Goal: Task Accomplishment & Management: Manage account settings

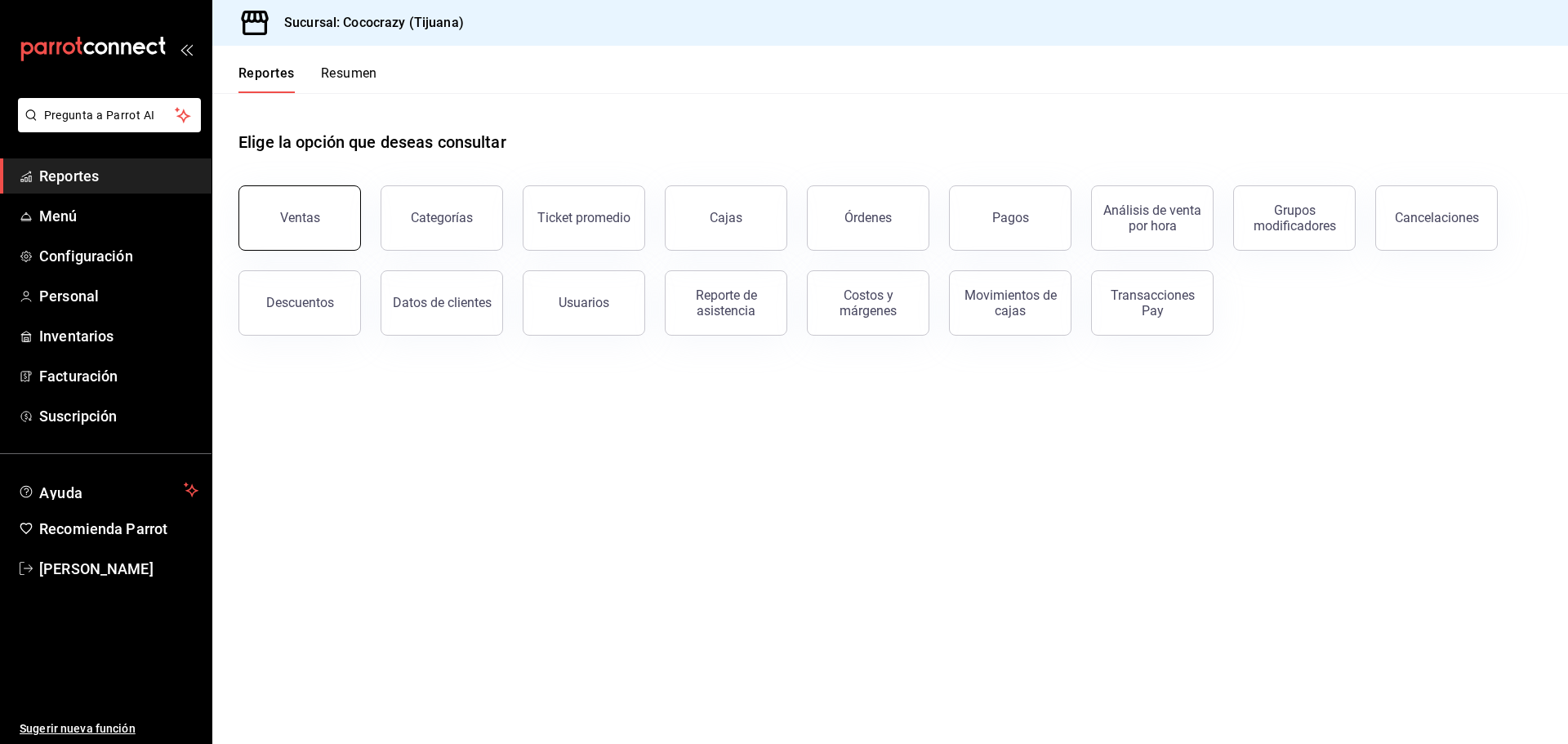
click at [293, 237] on button "Ventas" at bounding box center [299, 218] width 123 height 66
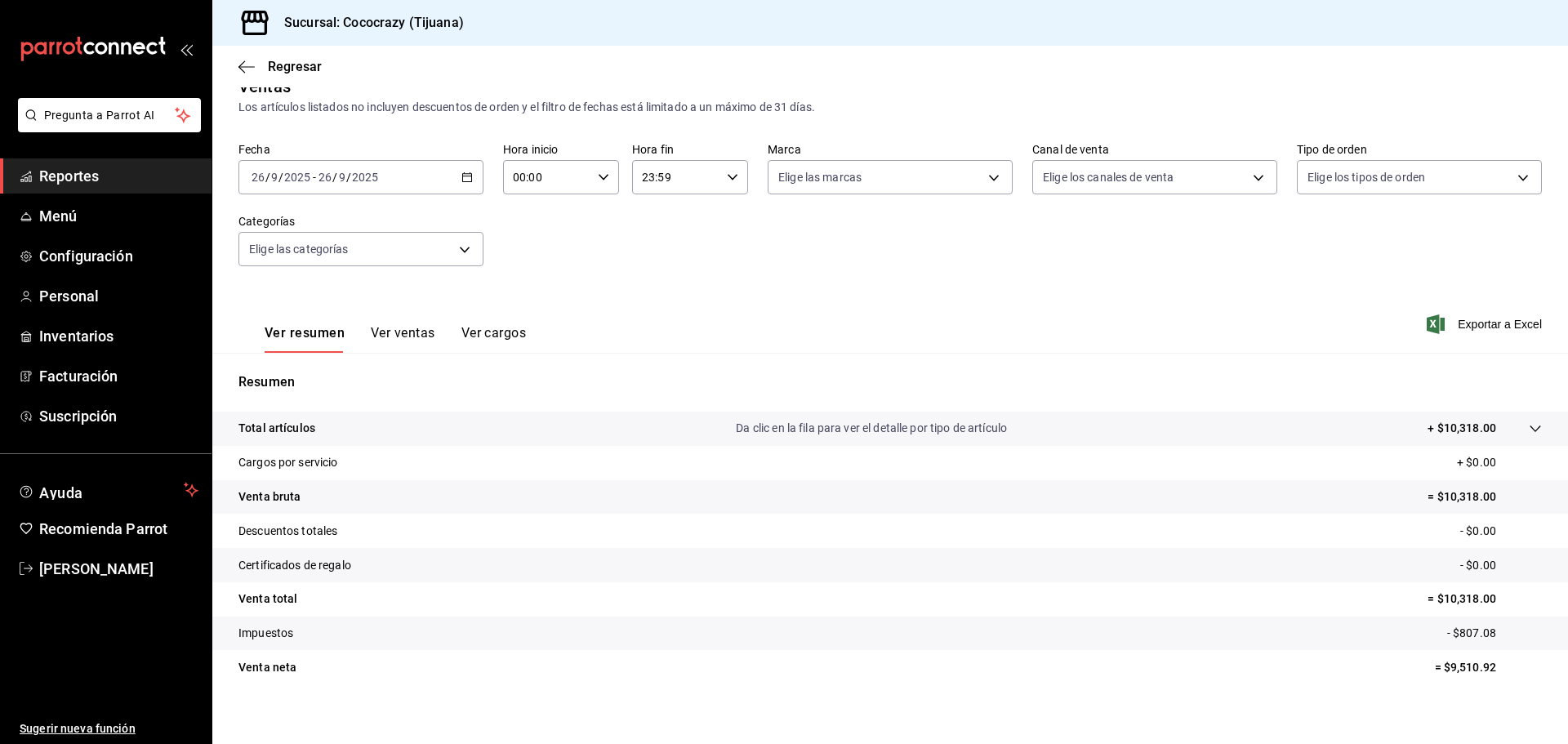
scroll to position [38, 0]
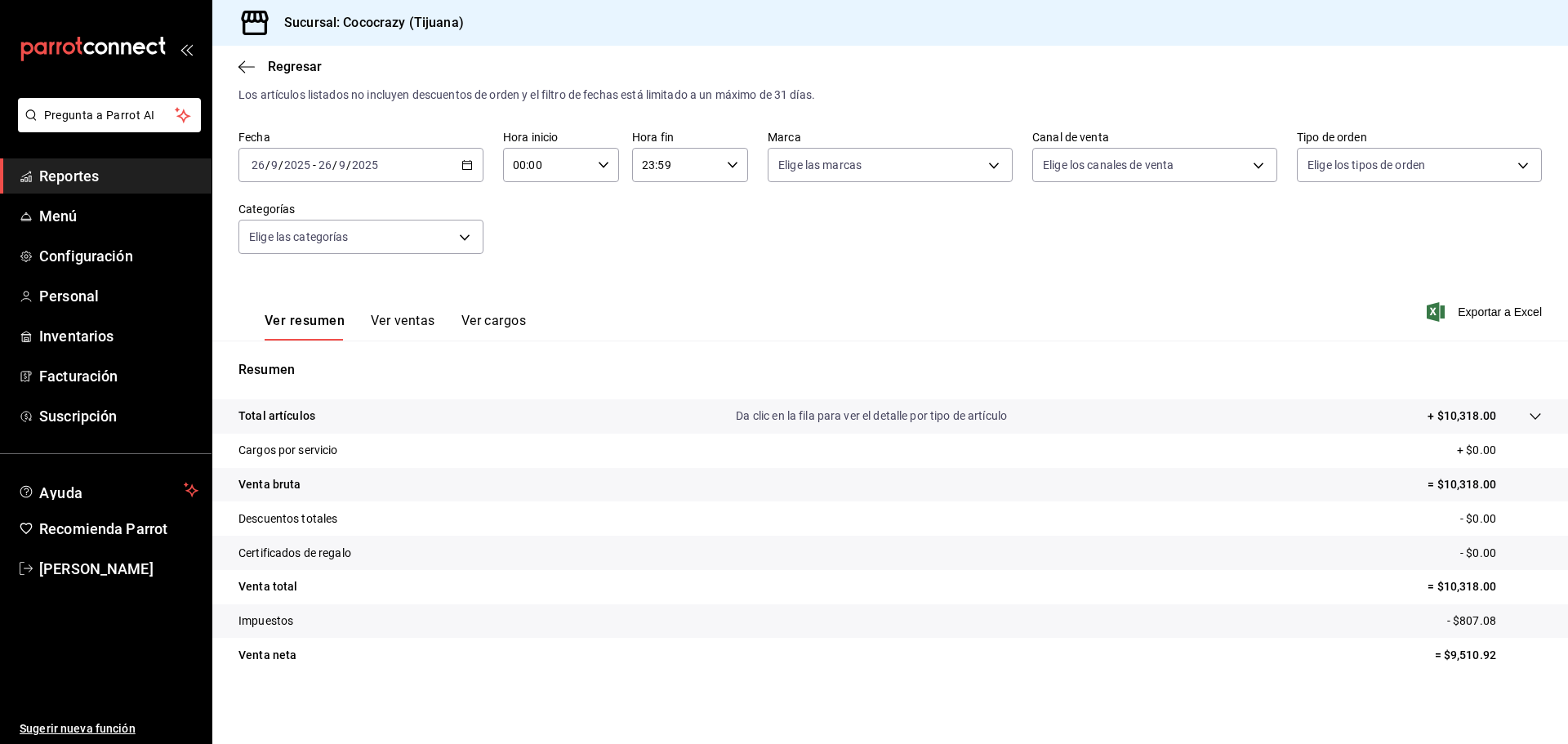
click at [401, 331] on button "Ver ventas" at bounding box center [403, 326] width 65 height 28
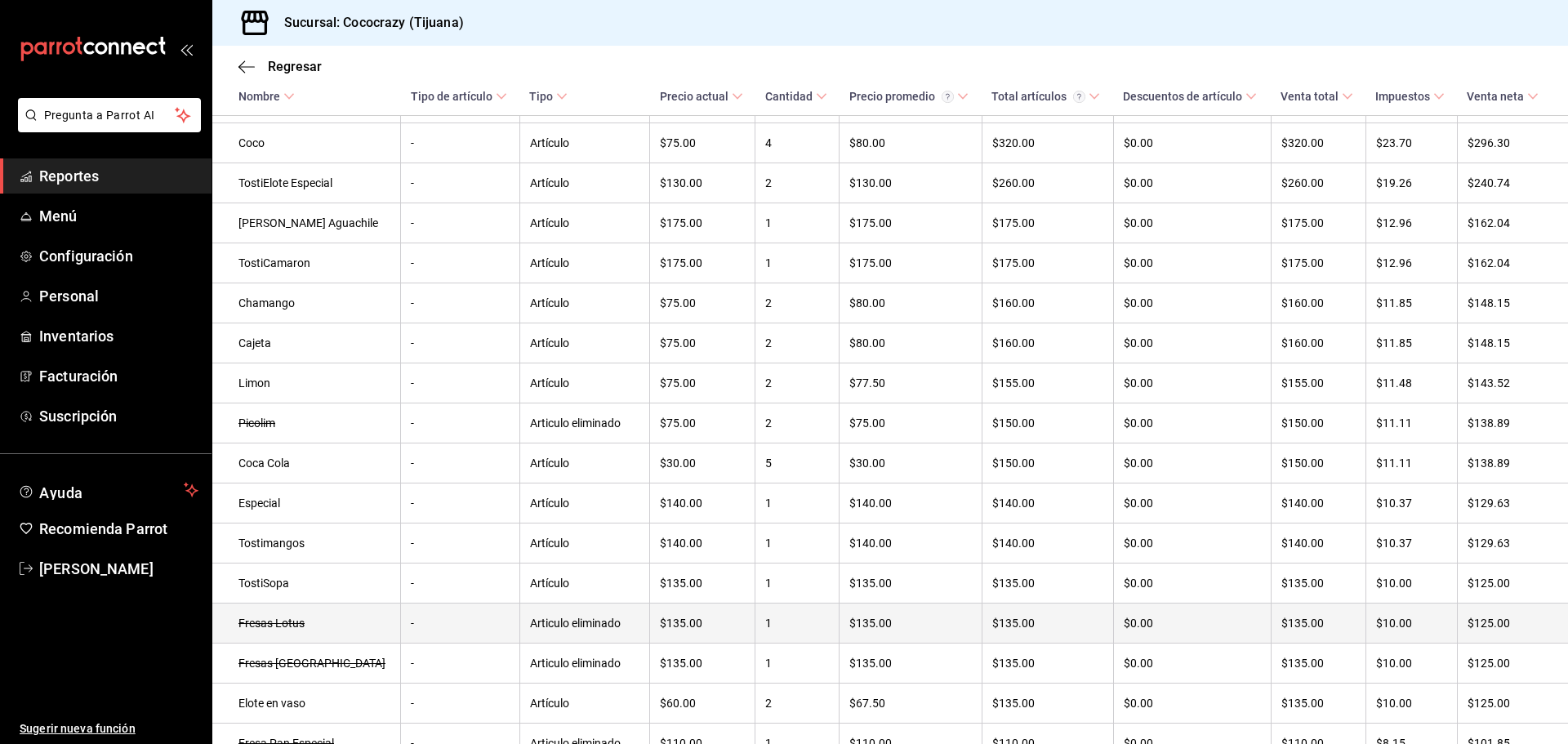
scroll to position [221, 0]
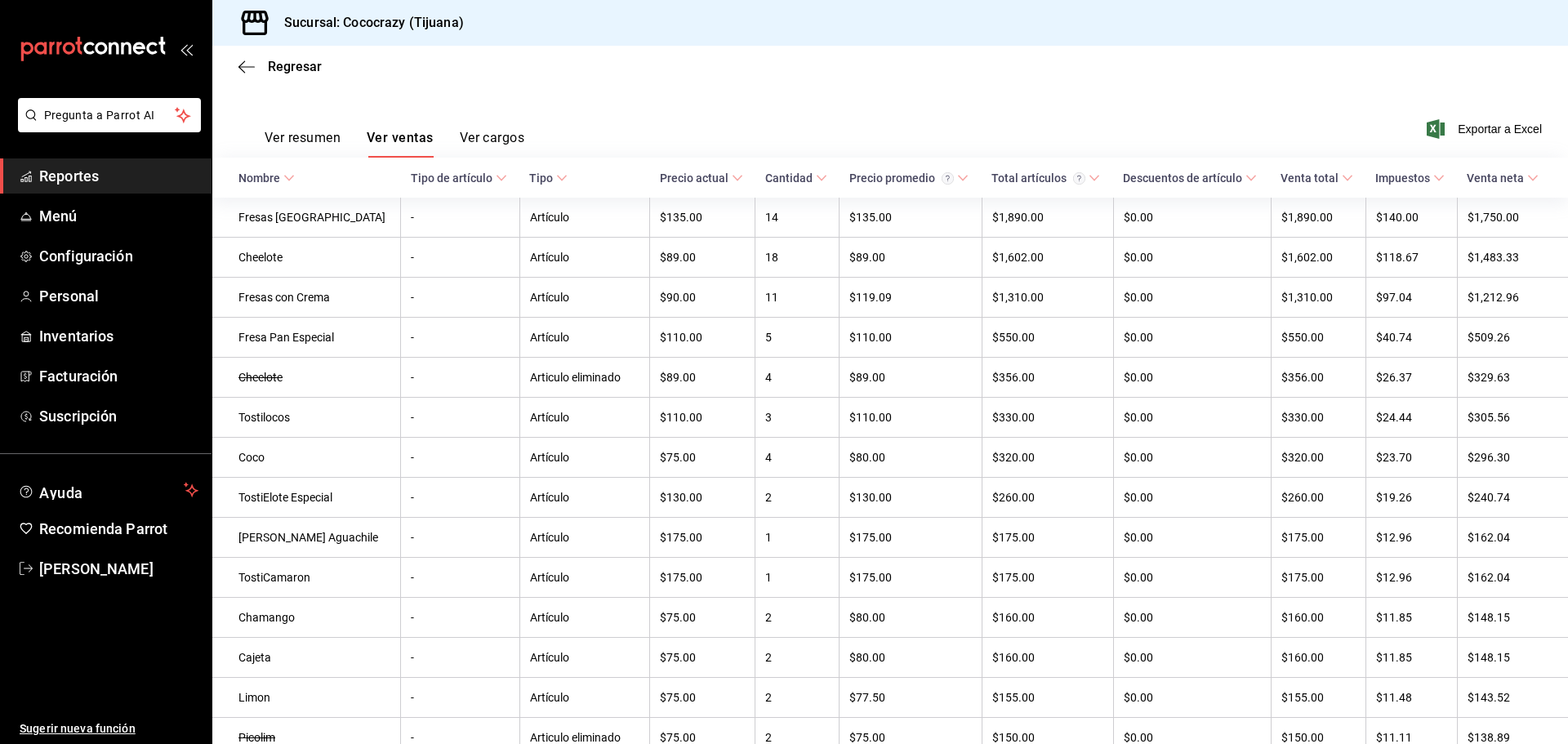
click at [556, 176] on icon at bounding box center [562, 178] width 11 height 11
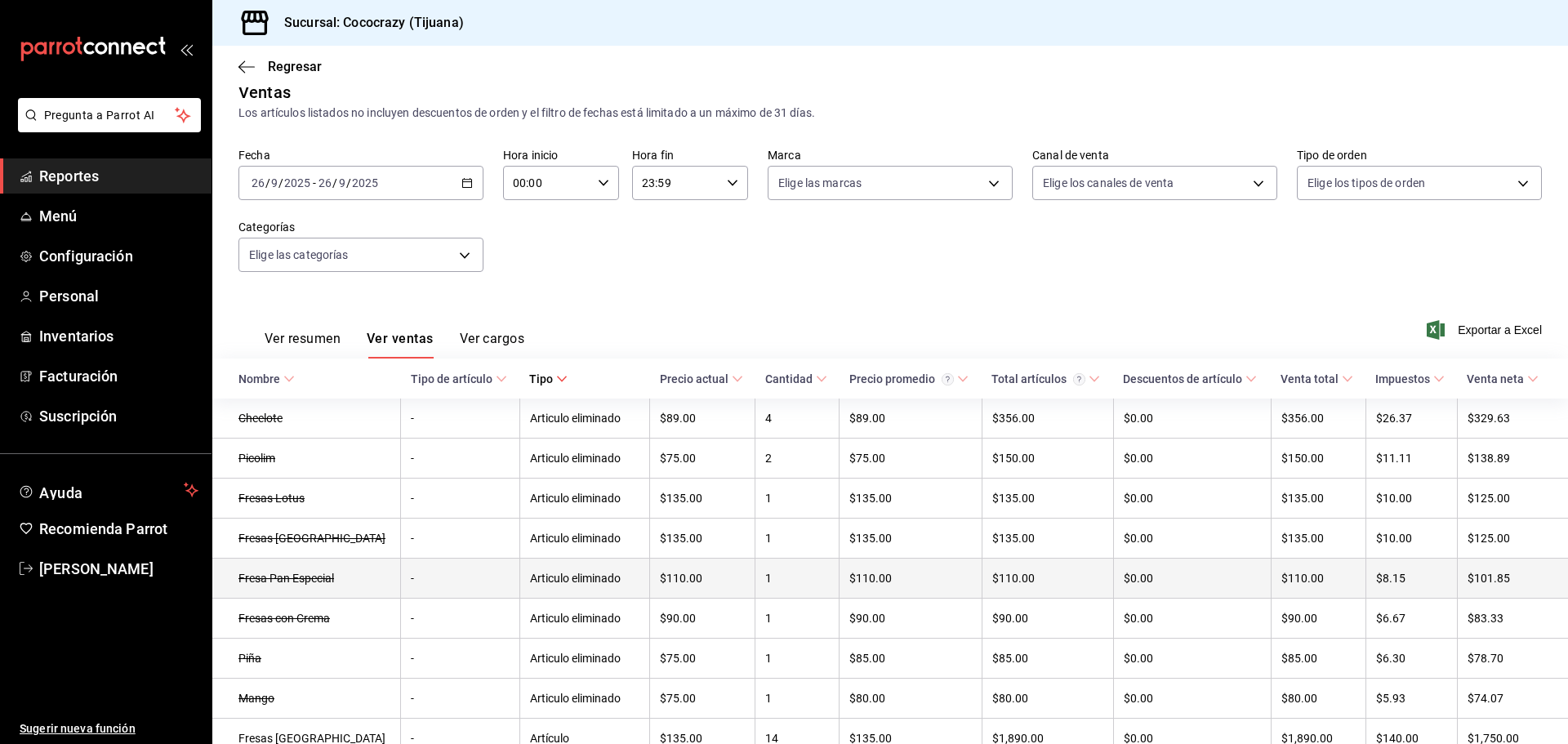
scroll to position [0, 0]
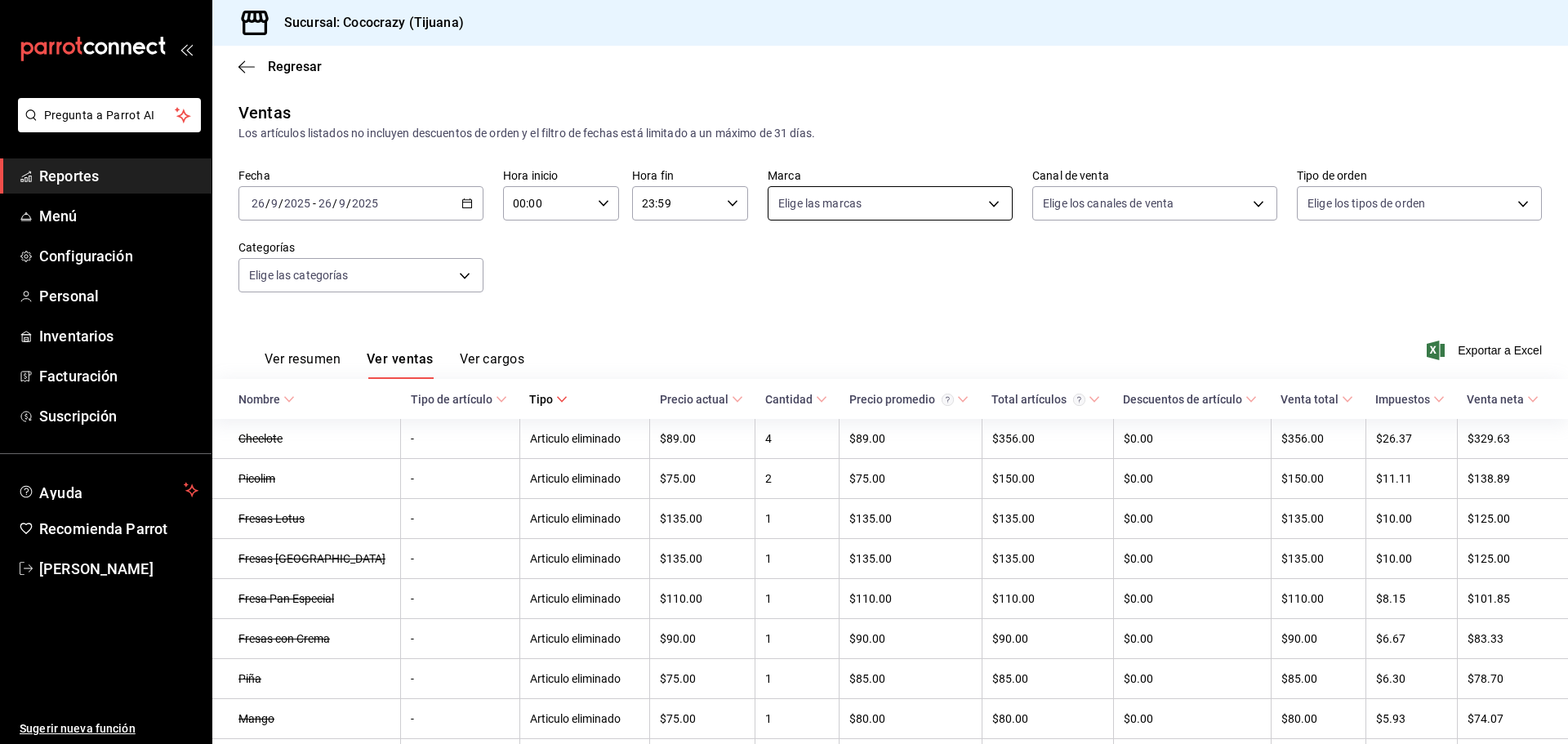
click at [956, 202] on body "Pregunta a Parrot AI Reportes Menú Configuración Personal Inventarios Facturaci…" at bounding box center [784, 372] width 1568 height 744
click at [956, 202] on div at bounding box center [784, 372] width 1568 height 744
click at [861, 212] on body "Pregunta a Parrot AI Reportes Menú Configuración Personal Inventarios Facturaci…" at bounding box center [784, 372] width 1568 height 744
click at [778, 334] on li "Cococrazy - Tijuana" at bounding box center [883, 321] width 241 height 37
type input "1eeffca1-c548-4465-b2df-ffc4f9683621"
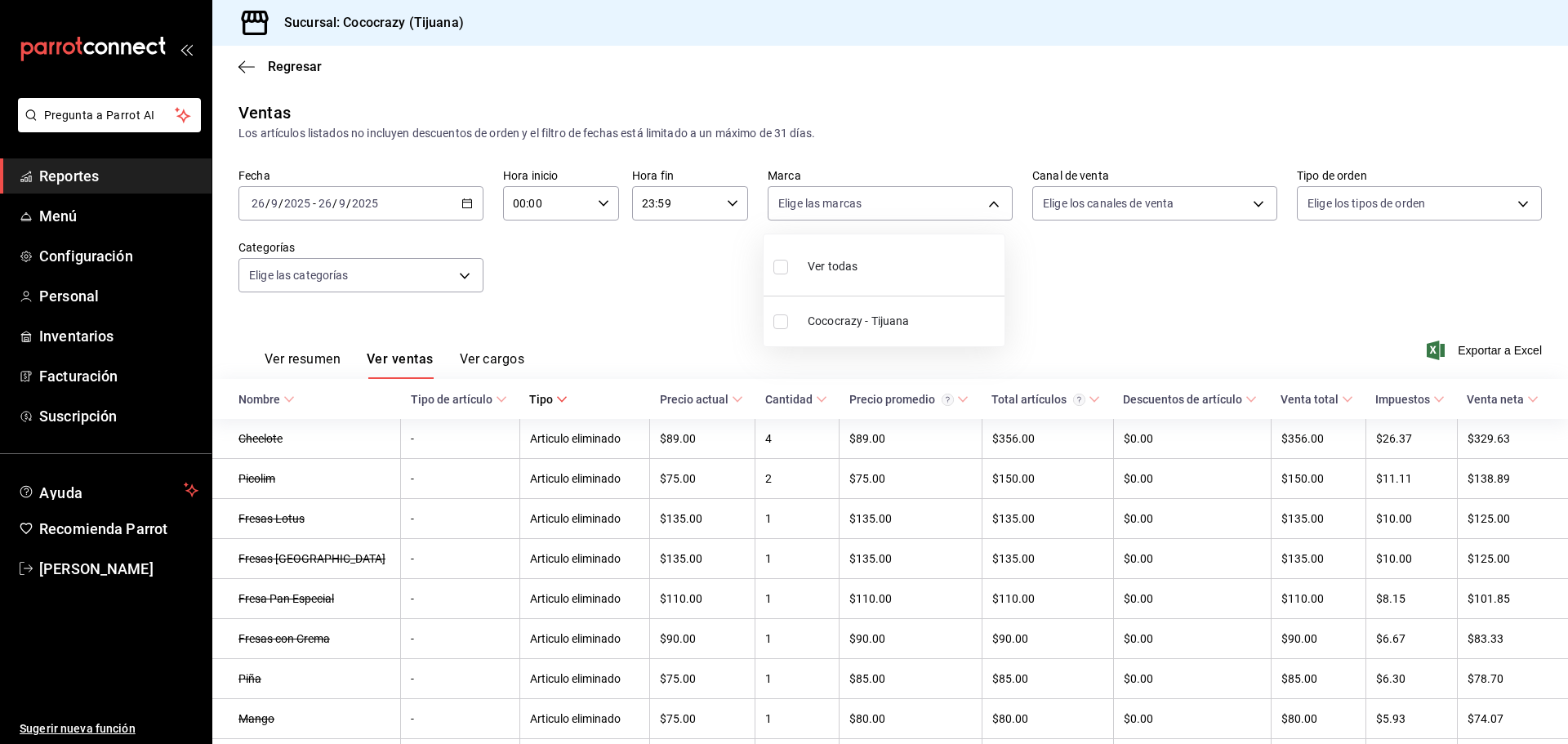
checkbox input "true"
click at [464, 276] on div at bounding box center [784, 372] width 1568 height 744
click at [455, 276] on body "Pregunta a Parrot AI Reportes Menú Configuración Personal Inventarios Facturaci…" at bounding box center [784, 372] width 1568 height 744
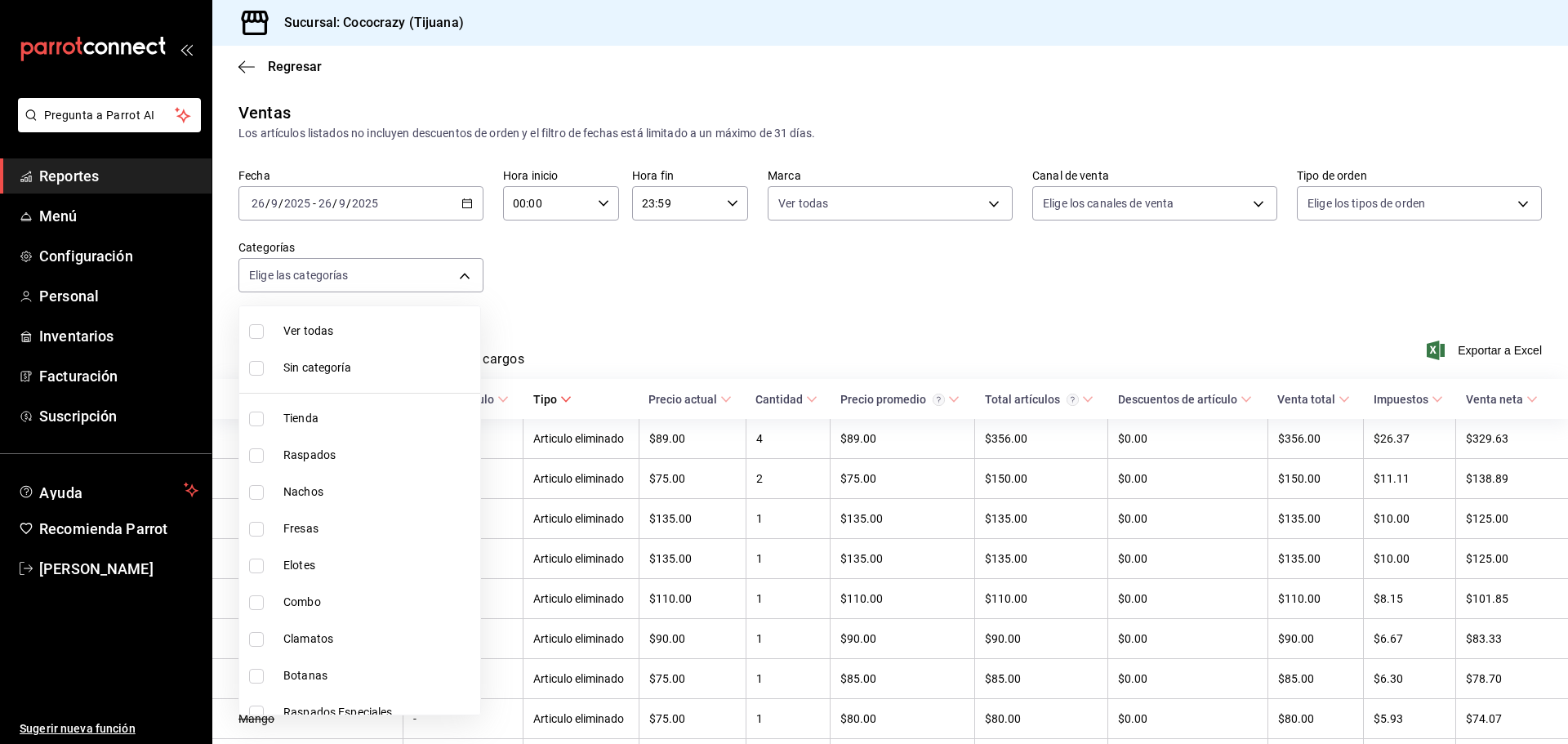
click at [315, 573] on span "Elotes" at bounding box center [379, 566] width 190 height 17
type input "466d8da9-645e-4143-a10a-f6d5a0d60f12"
checkbox input "true"
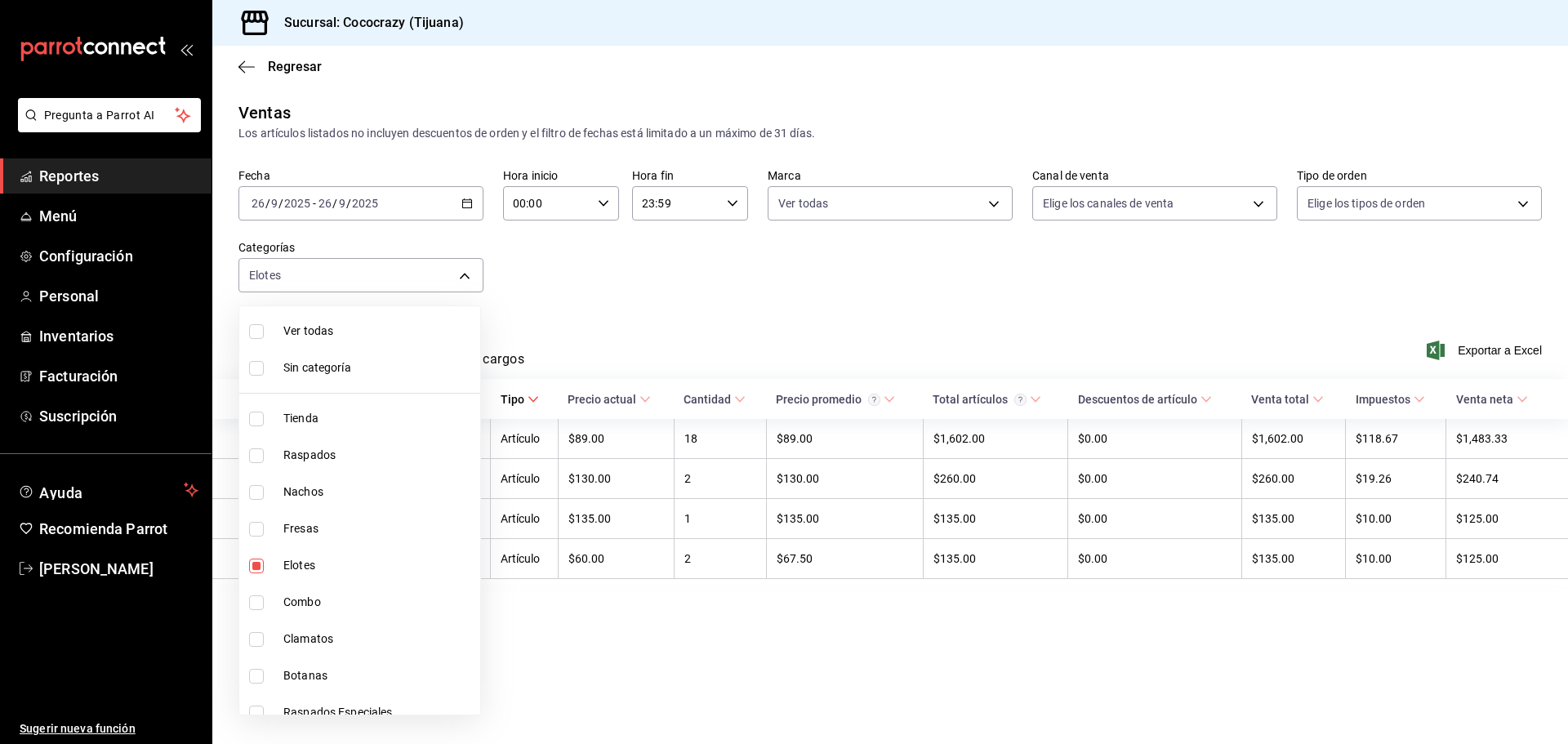
click at [984, 307] on div at bounding box center [784, 372] width 1568 height 744
click at [455, 288] on body "Pregunta a Parrot AI Reportes Menú Configuración Personal Inventarios Facturaci…" at bounding box center [784, 372] width 1568 height 744
click at [350, 455] on span "Raspados" at bounding box center [380, 455] width 192 height 17
type input "466d8da9-645e-4143-a10a-f6d5a0d60f12,1fc9da53-b006-45c2-8af4-6cea9acb4dd6"
checkbox input "true"
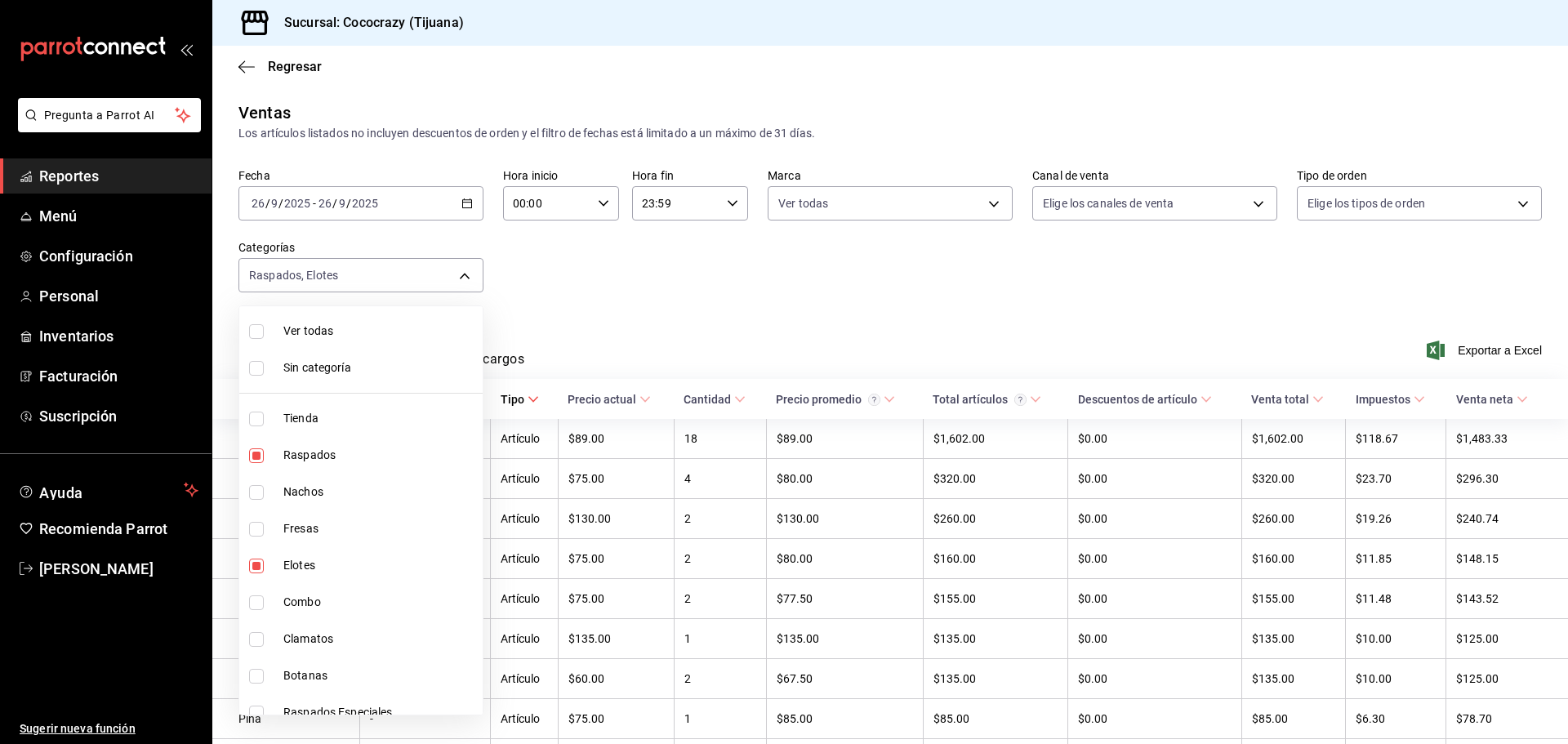
click at [252, 571] on input "checkbox" at bounding box center [256, 566] width 14 height 14
checkbox input "false"
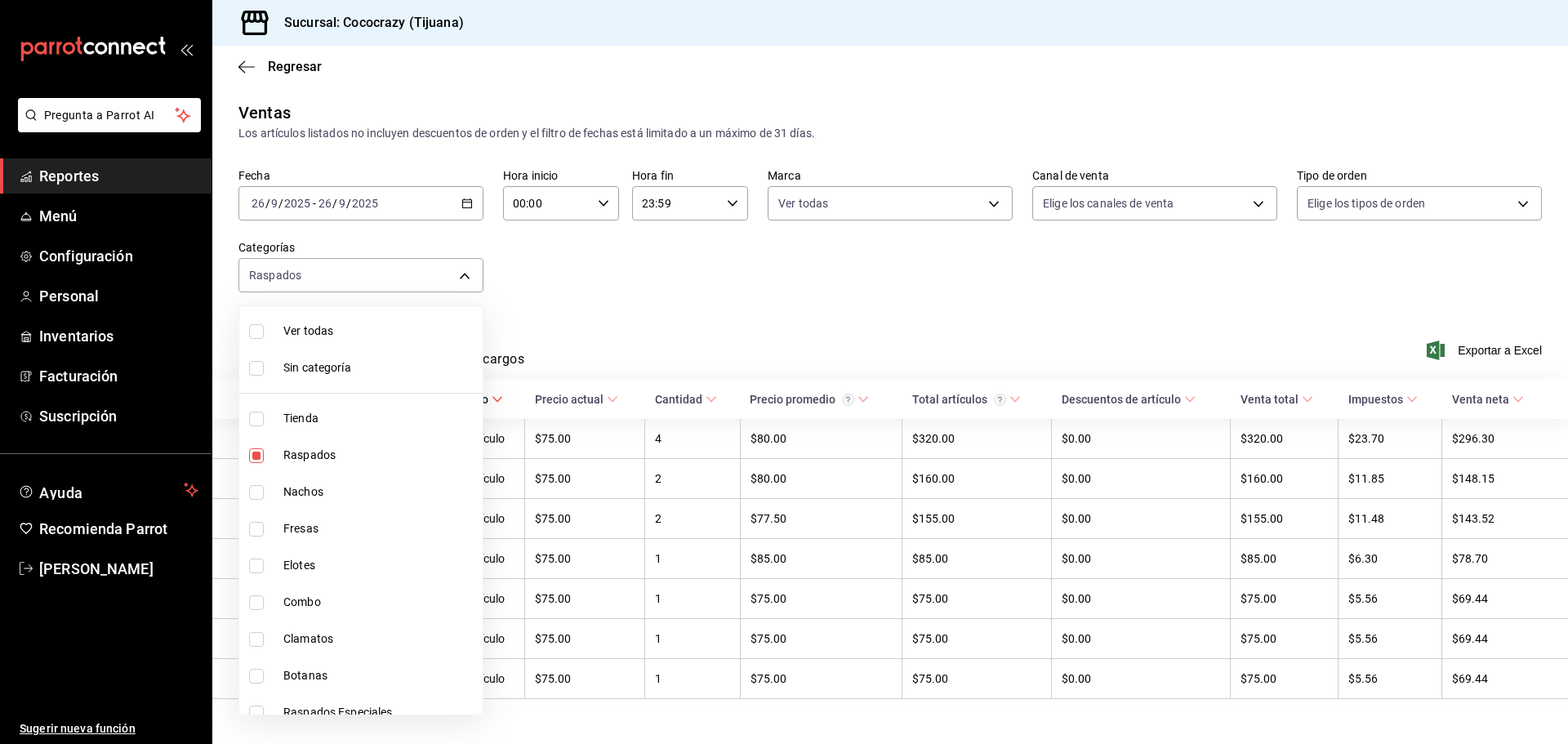
click at [674, 345] on div at bounding box center [784, 372] width 1568 height 744
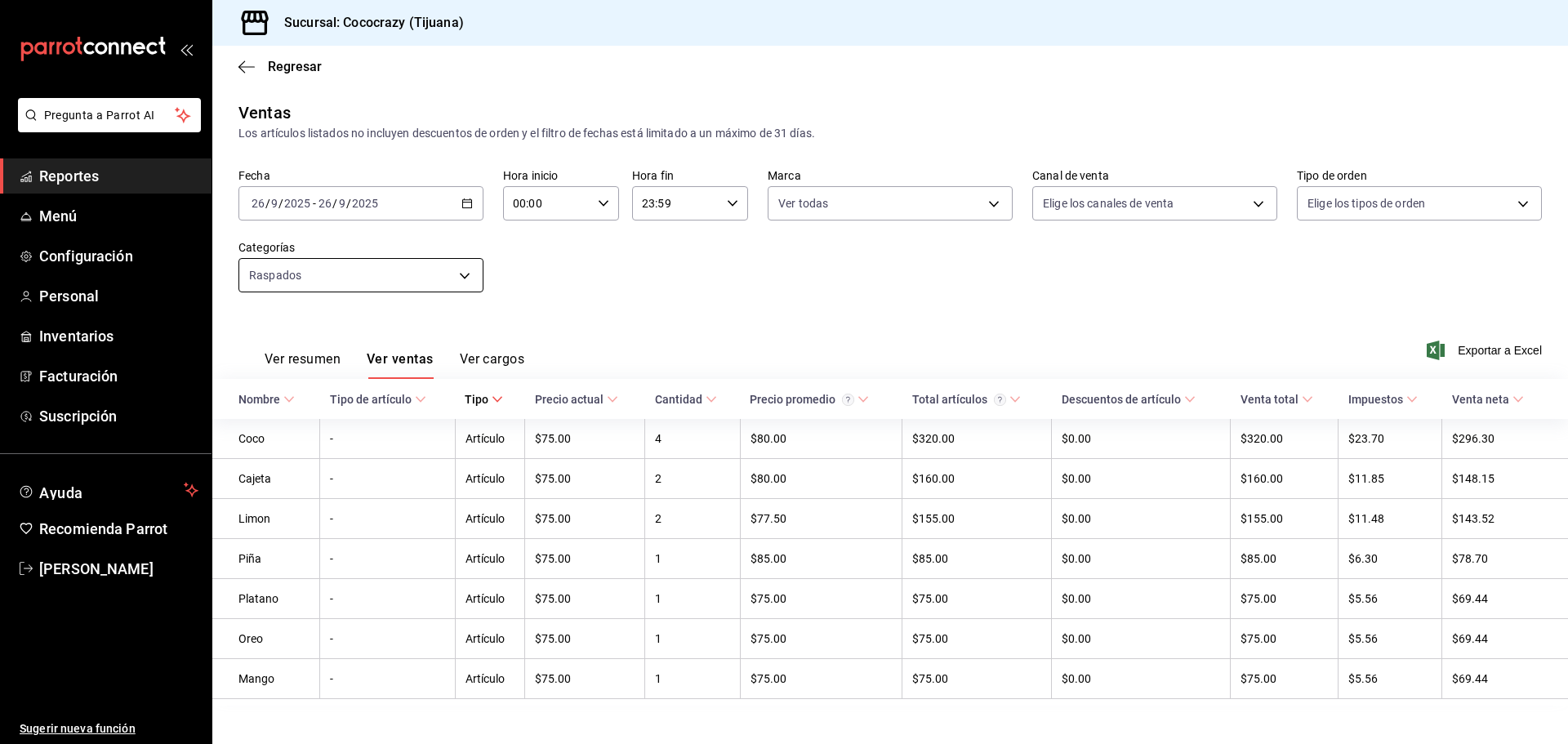
click at [434, 277] on body "Pregunta a Parrot AI Reportes Menú Configuración Personal Inventarios Facturaci…" at bounding box center [784, 372] width 1568 height 744
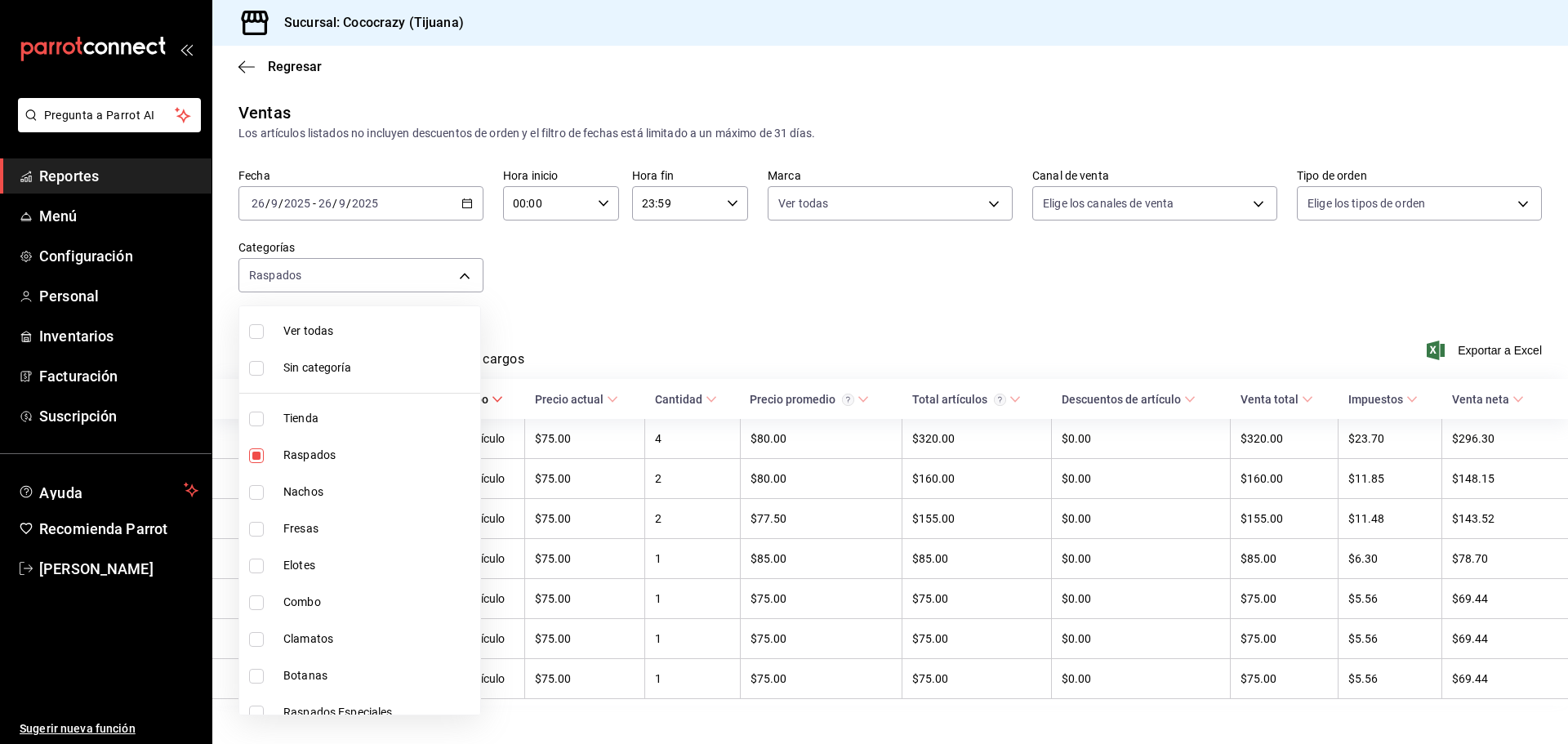
click at [312, 539] on li "Fresas" at bounding box center [359, 529] width 241 height 37
type input "1fc9da53-b006-45c2-8af4-6cea9acb4dd6,b77629ac-5694-42c8-a6dc-0f7345b1329b"
checkbox input "true"
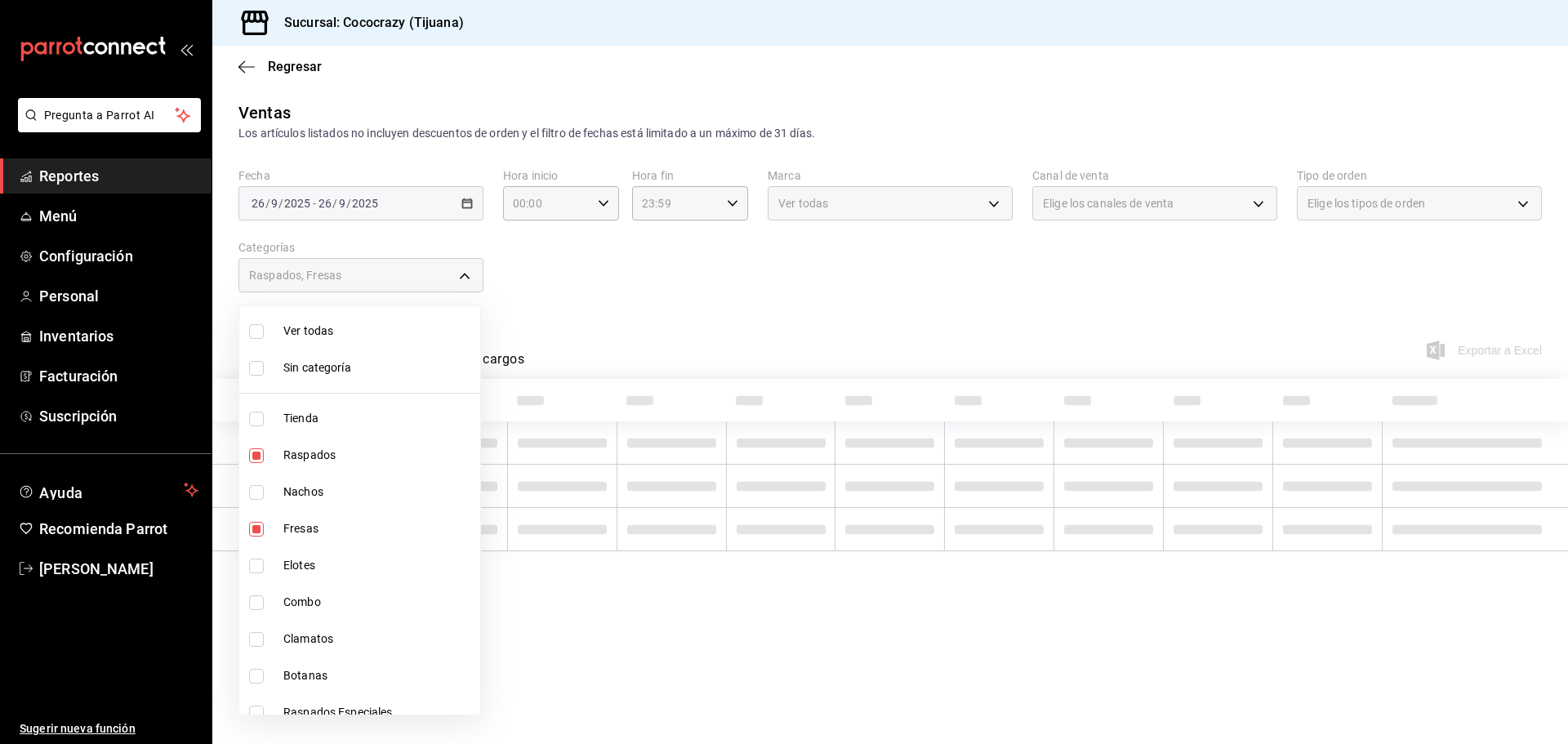
click at [272, 462] on li "Raspados" at bounding box center [359, 455] width 241 height 37
type input "b77629ac-5694-42c8-a6dc-0f7345b1329b"
checkbox input "false"
click at [736, 342] on div at bounding box center [784, 372] width 1568 height 744
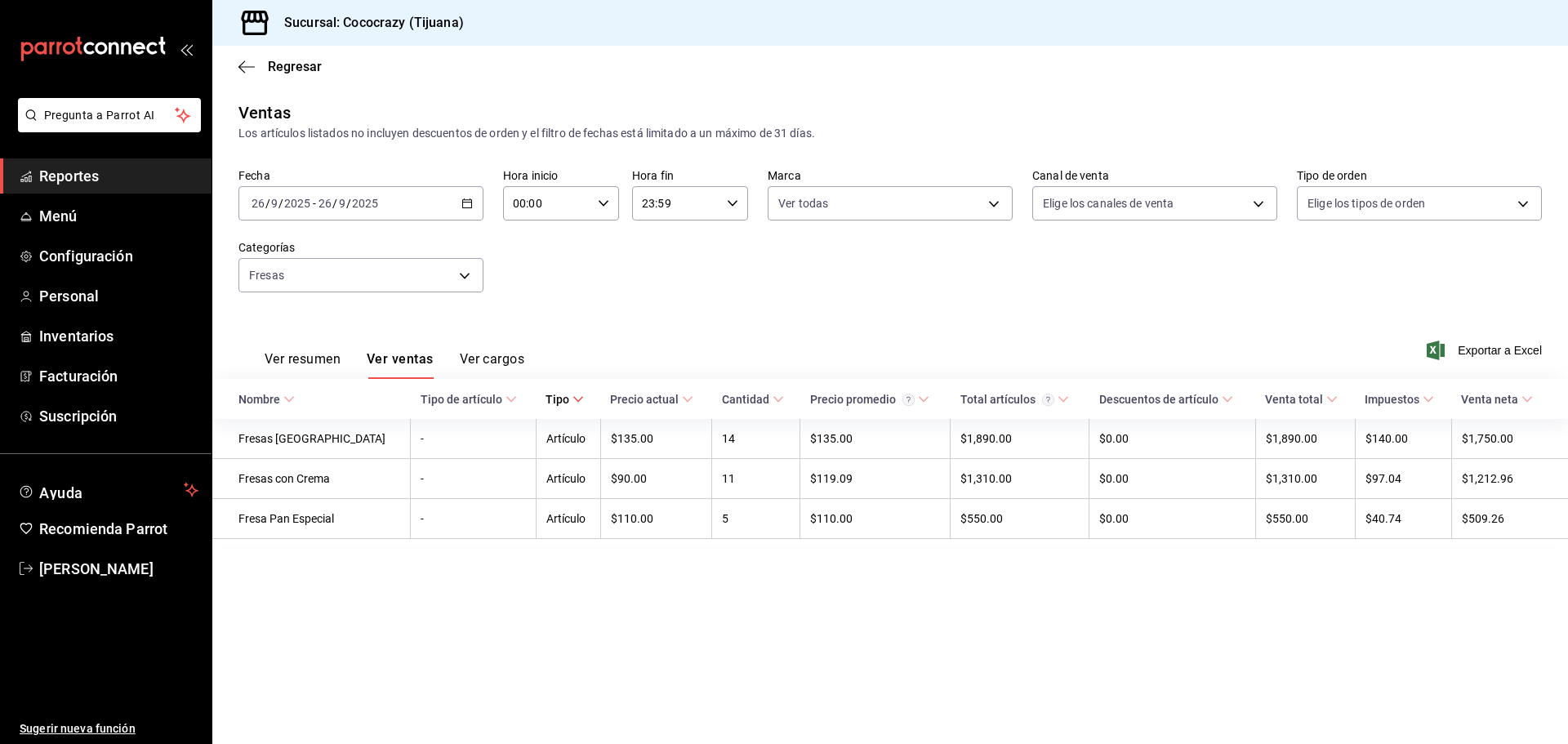
click at [1209, 579] on main "Regresar Ventas Los artículos listados no incluyen descuentos de orden y el fil…" at bounding box center [890, 394] width 1356 height 698
click at [66, 221] on span "Menú" at bounding box center [118, 215] width 159 height 22
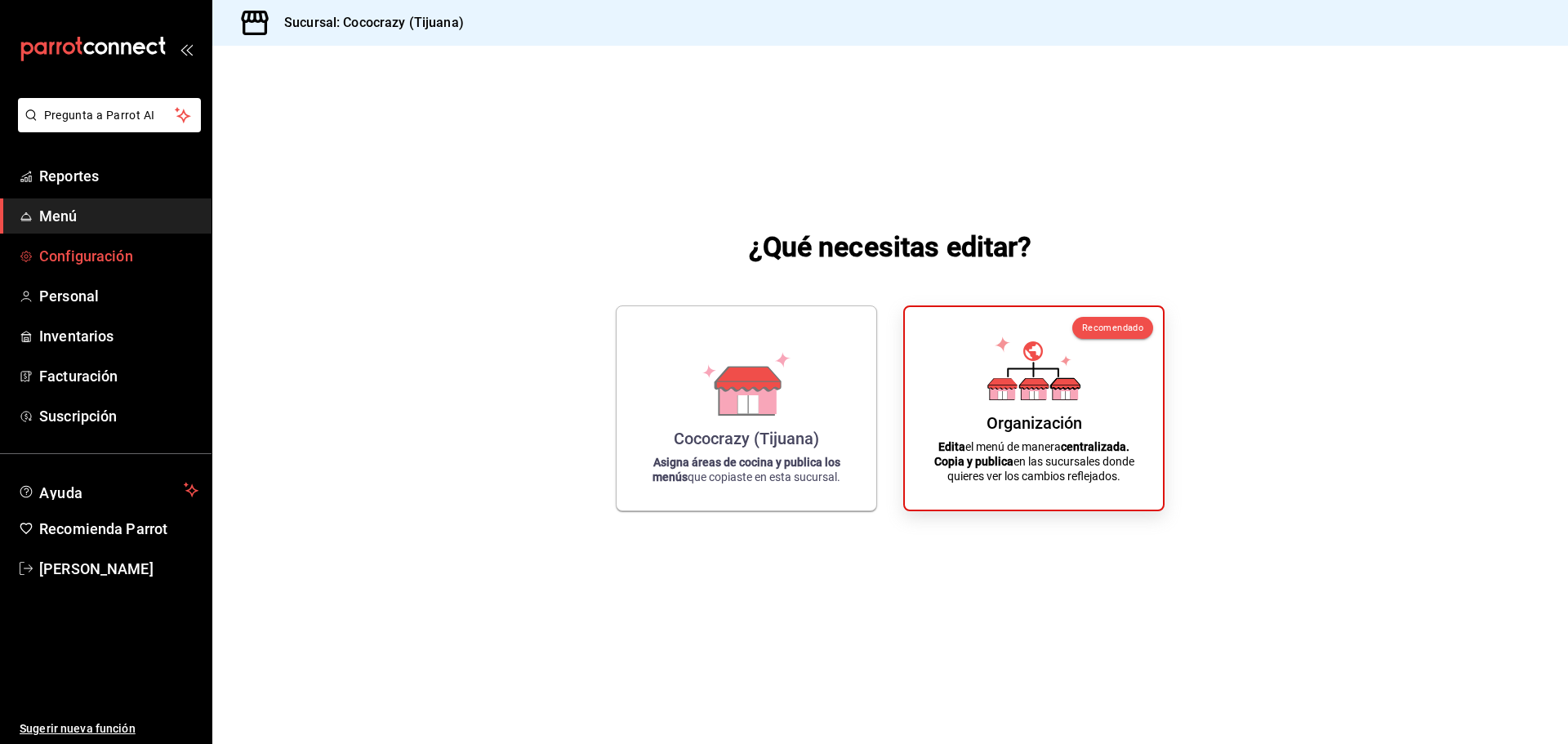
click at [79, 255] on span "Configuración" at bounding box center [118, 255] width 159 height 22
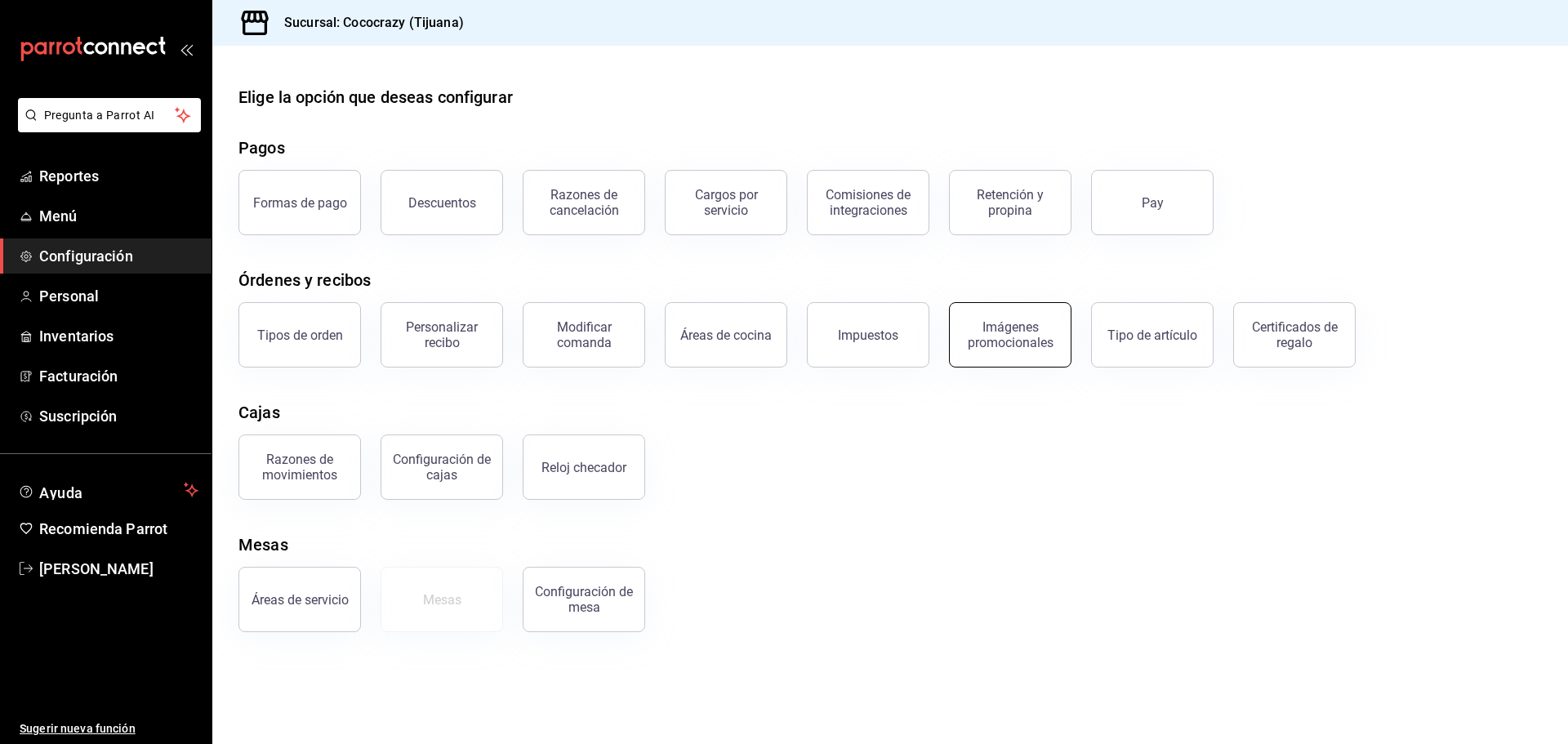
click at [1040, 354] on button "Imágenes promocionales" at bounding box center [1010, 334] width 123 height 66
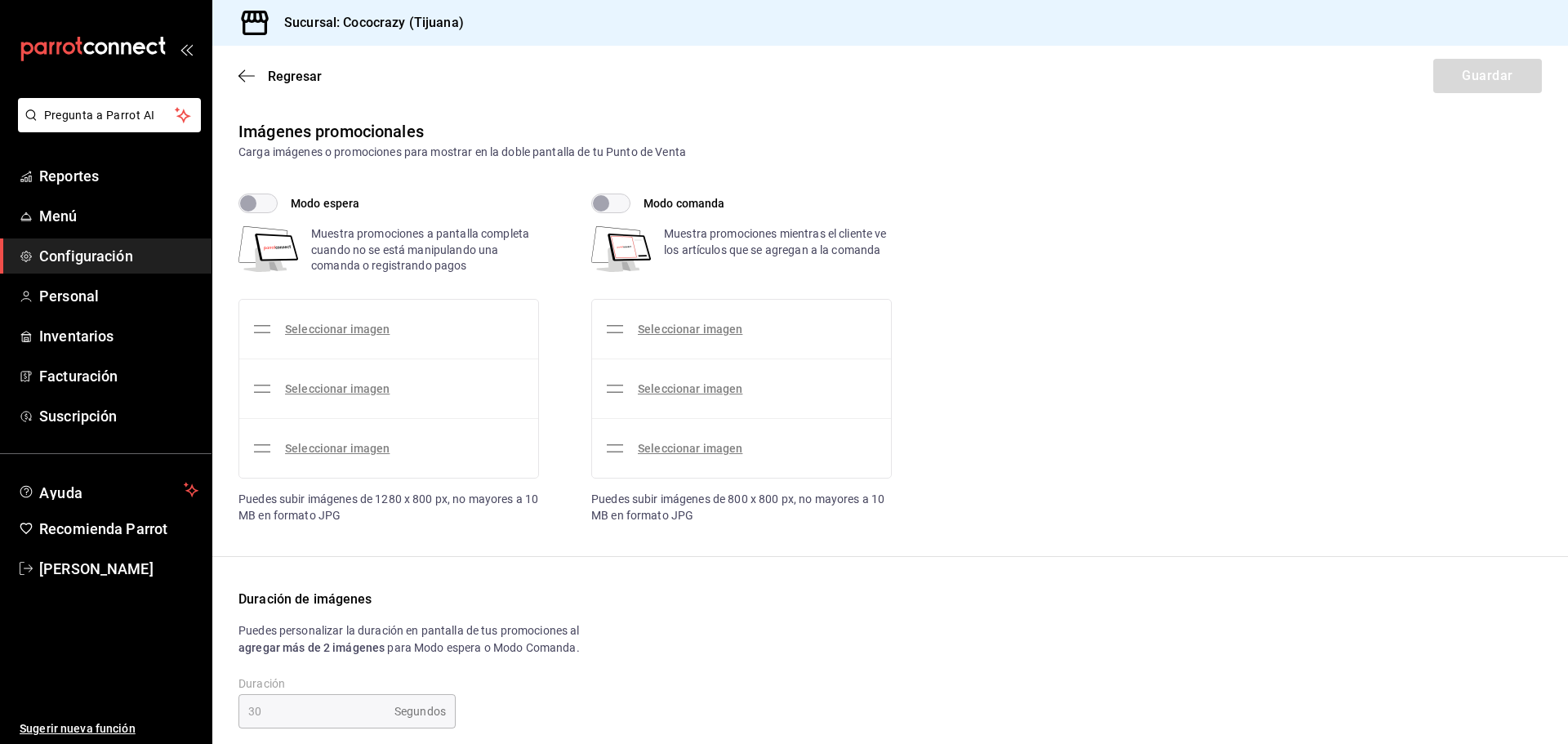
checkbox input "true"
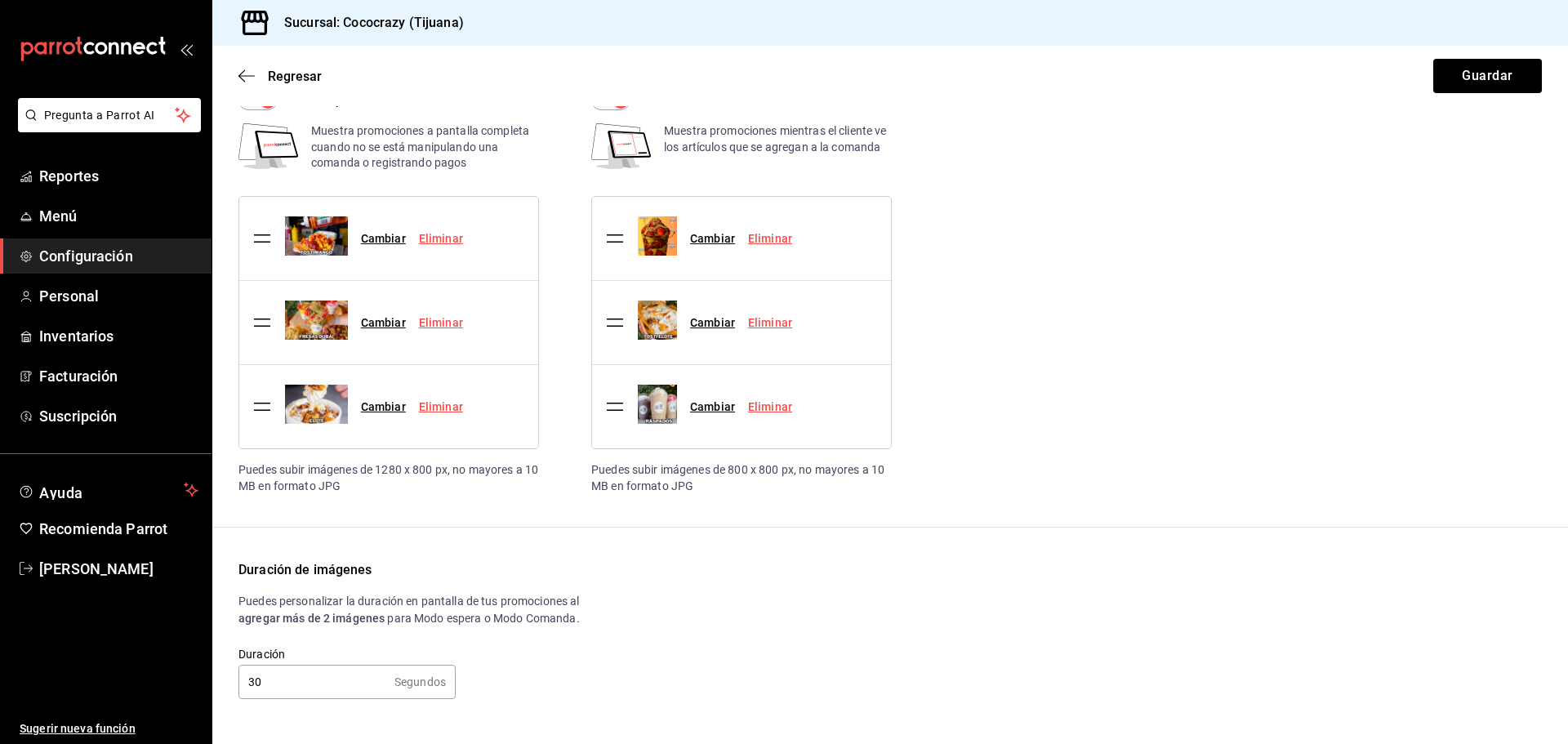
scroll to position [111, 0]
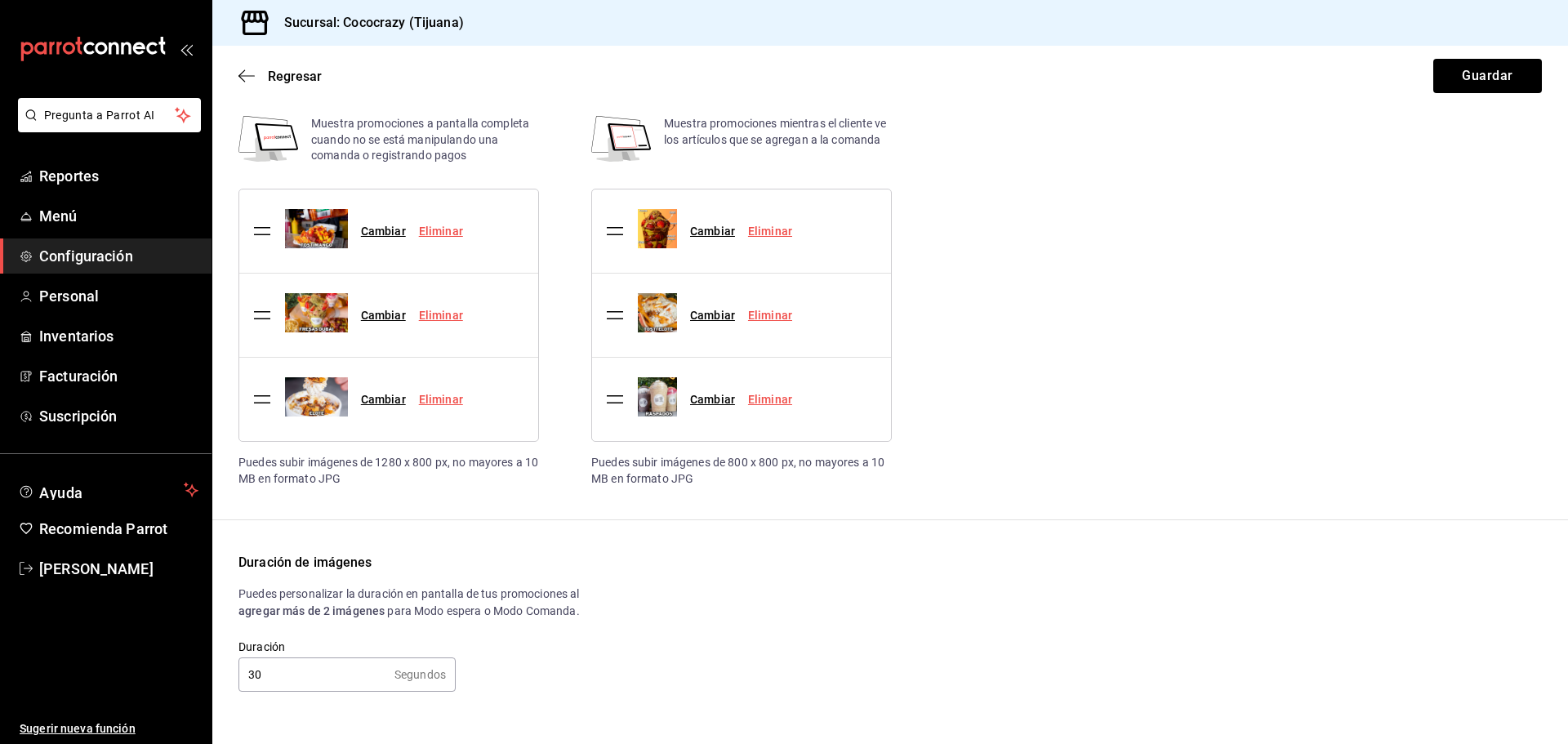
click at [384, 307] on div "Cambiar" at bounding box center [383, 315] width 45 height 17
click at [383, 231] on link "Cambiar" at bounding box center [383, 231] width 45 height 13
click at [0, 0] on input "Cambiar" at bounding box center [0, 0] width 0 height 0
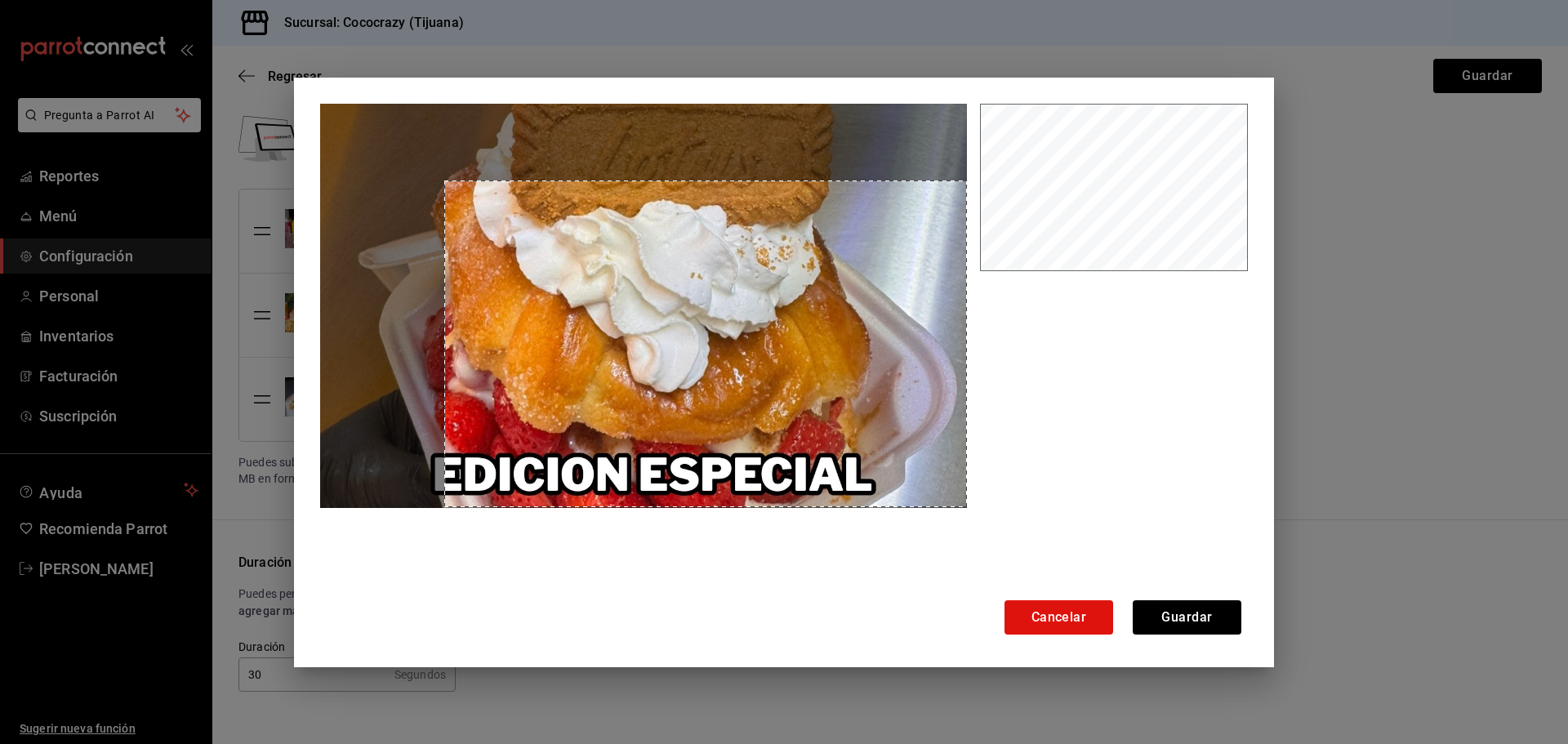
click at [1007, 549] on div at bounding box center [784, 349] width 927 height 491
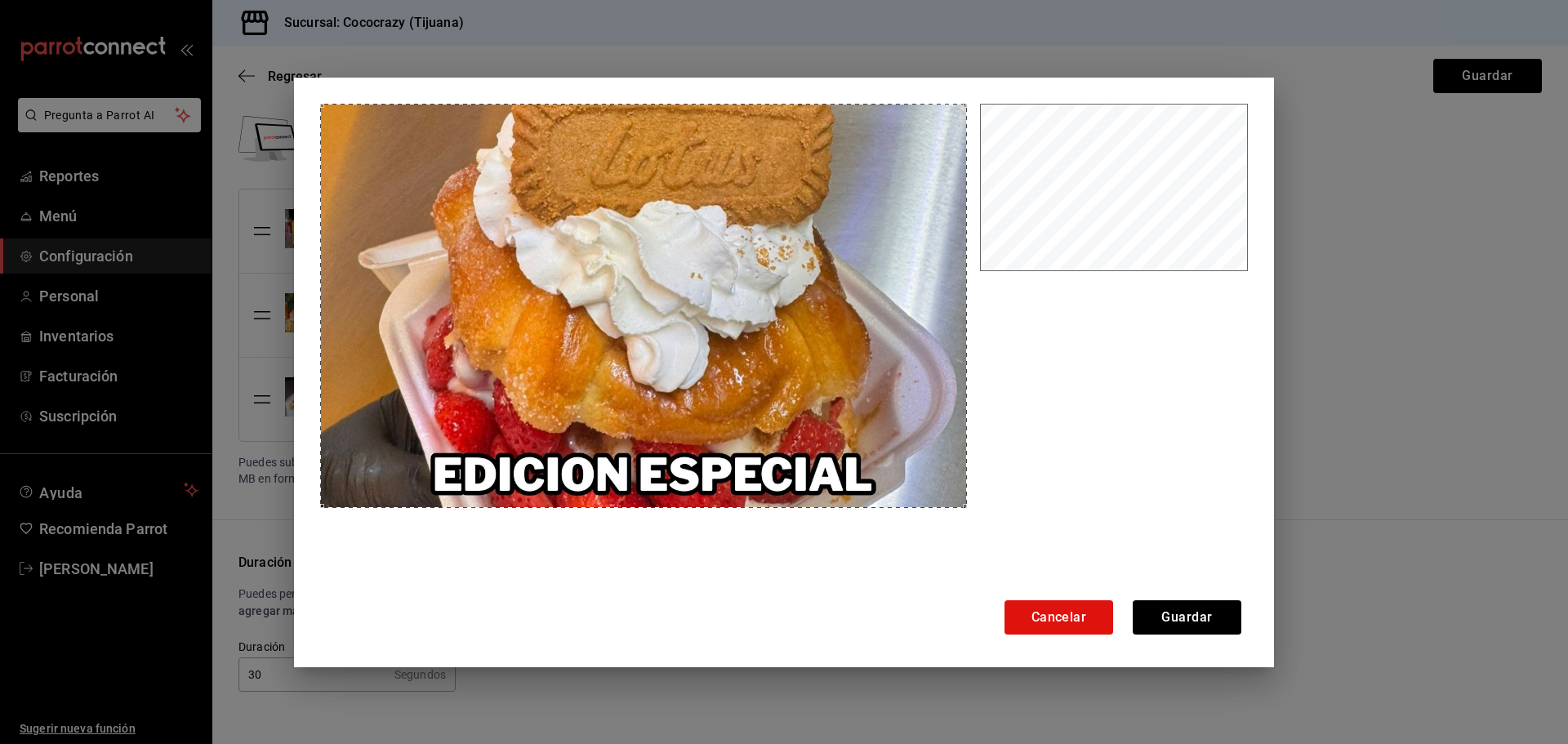
click at [79, 0] on html "Pregunta a Parrot AI Reportes Menú Configuración Personal Inventarios Facturaci…" at bounding box center [784, 372] width 1568 height 744
click at [1180, 620] on button "Guardar" at bounding box center [1187, 617] width 109 height 34
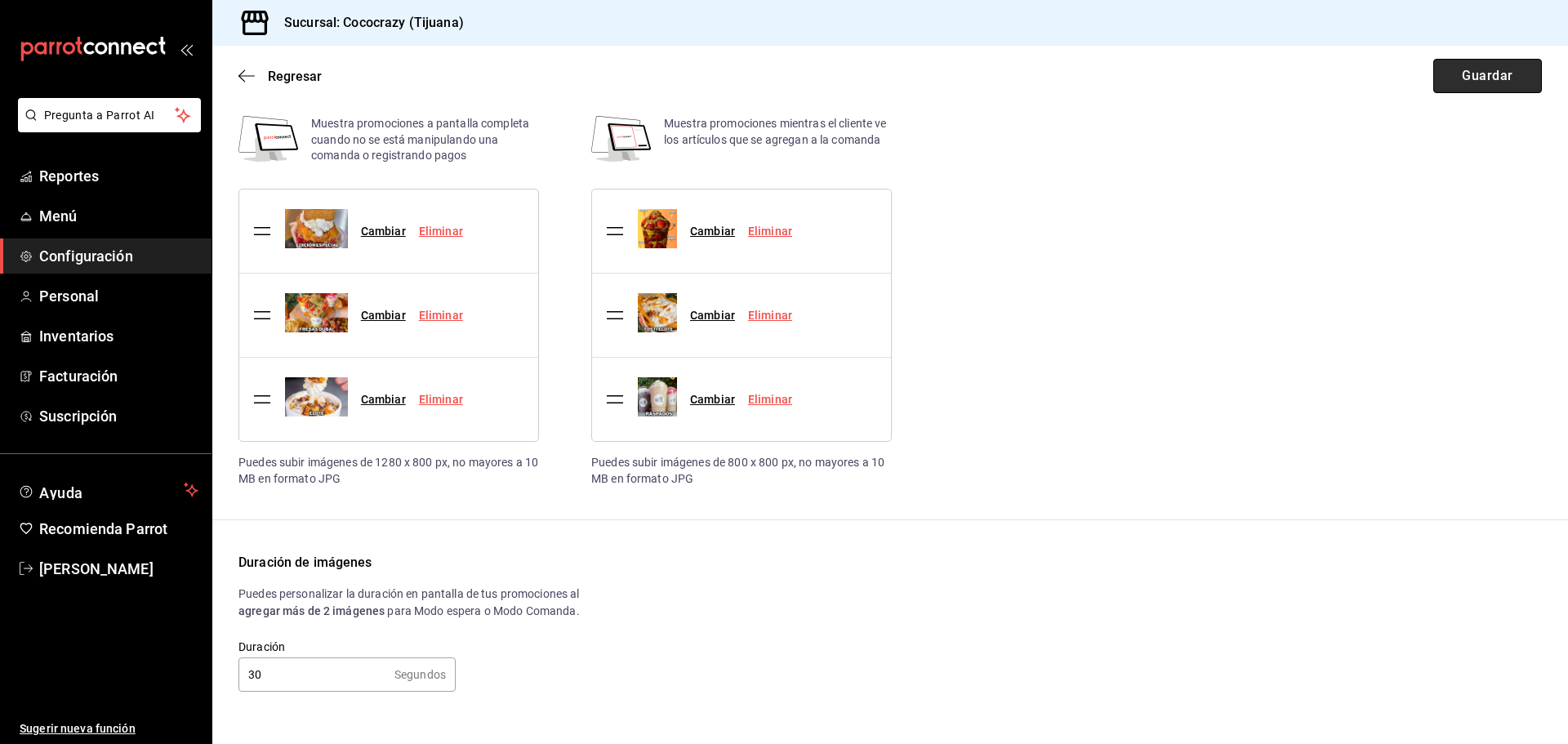
click at [1455, 70] on button "Guardar" at bounding box center [1487, 76] width 109 height 34
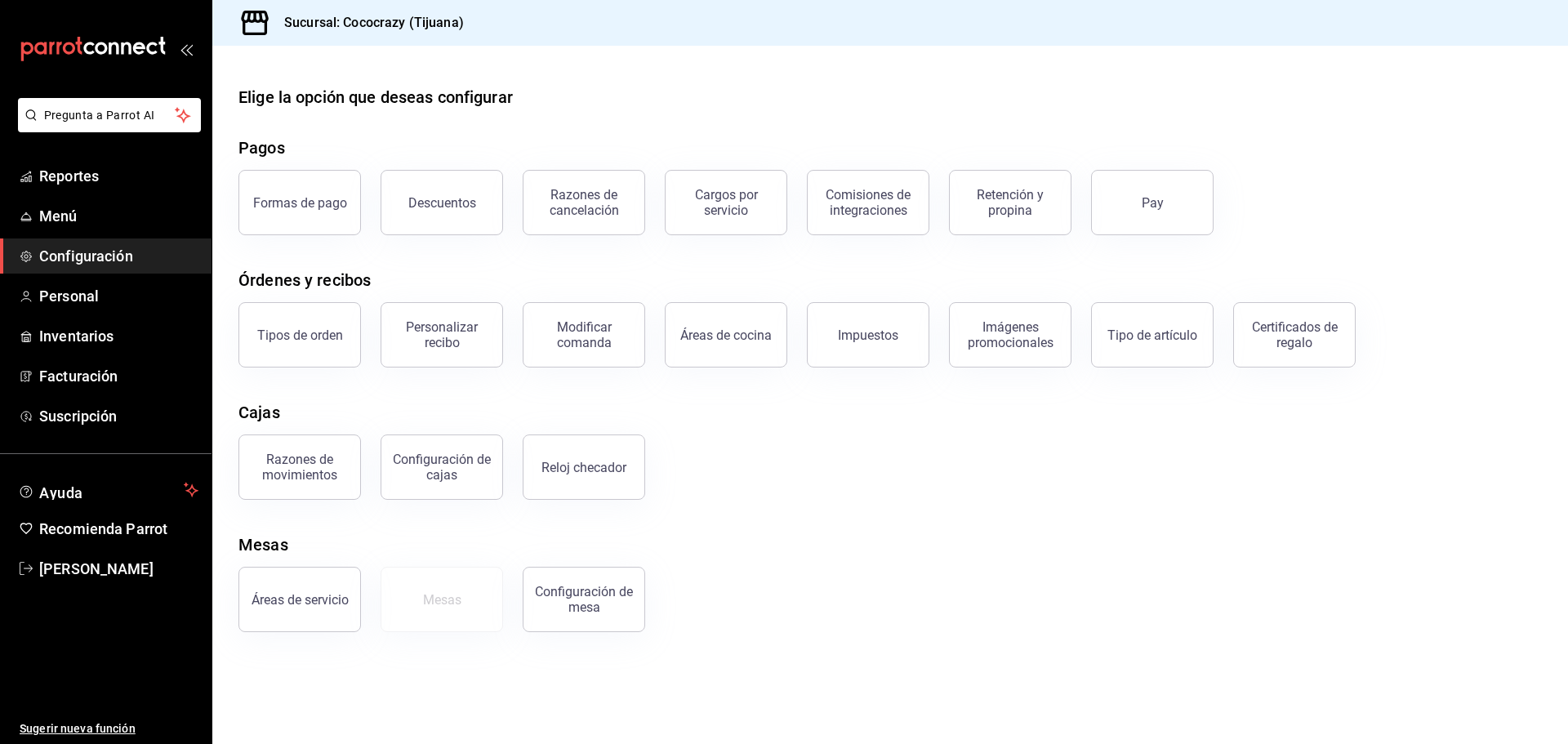
click at [1163, 524] on div "Elige la opción que deseas configurar Pagos Formas de pago Descuentos Razones d…" at bounding box center [890, 358] width 1356 height 548
